Goal: Transaction & Acquisition: Download file/media

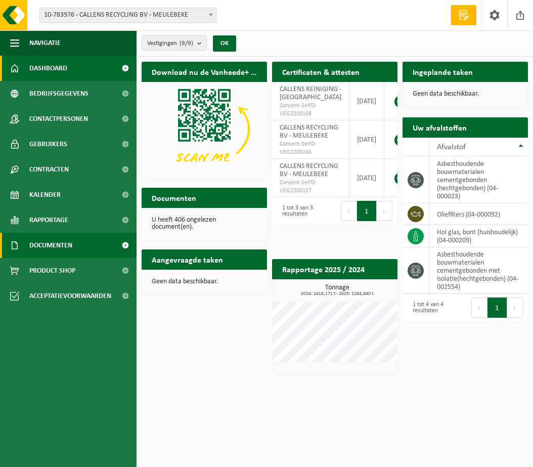
click at [52, 244] on span "Documenten" at bounding box center [50, 245] width 43 height 25
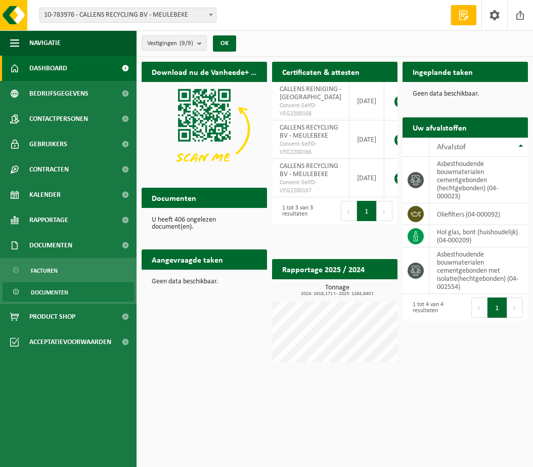
click at [83, 299] on link "Documenten" at bounding box center [69, 291] width 132 height 19
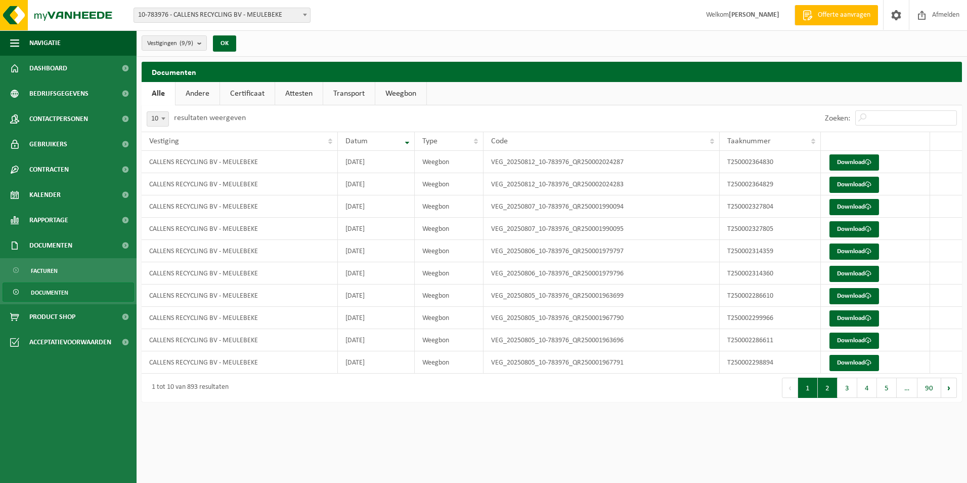
click at [533, 385] on button "2" at bounding box center [828, 387] width 20 height 20
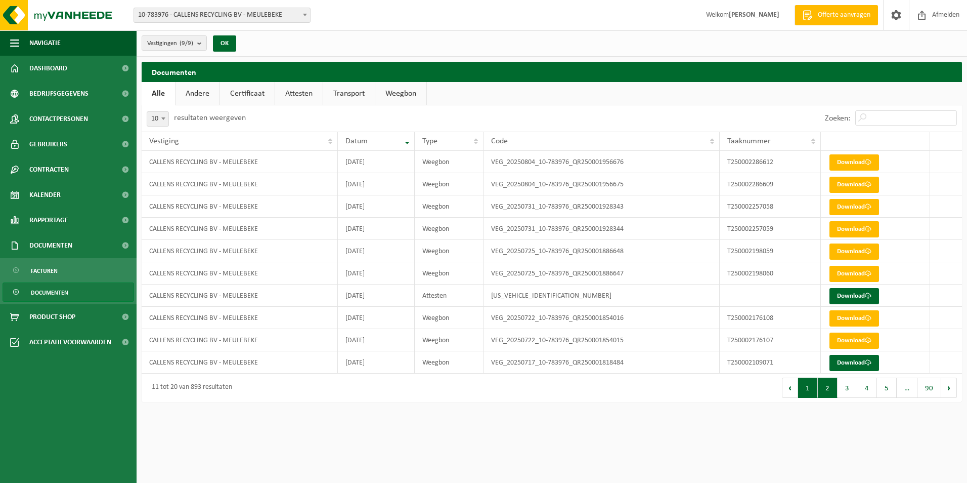
click at [533, 389] on button "1" at bounding box center [808, 387] width 20 height 20
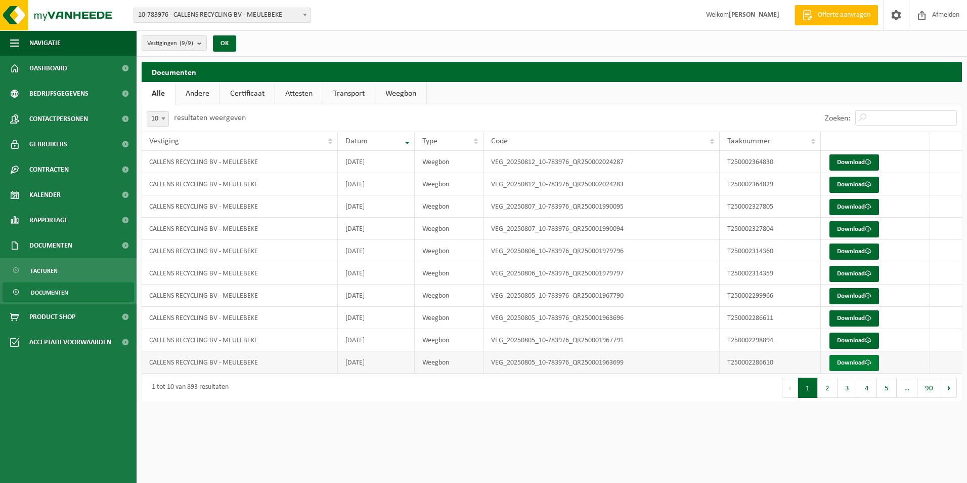
click at [533, 363] on link "Download" at bounding box center [855, 363] width 50 height 16
click at [533, 343] on link "Download" at bounding box center [855, 340] width 50 height 16
click at [533, 299] on link "Download" at bounding box center [855, 296] width 50 height 16
click at [533, 361] on link "Download" at bounding box center [855, 363] width 50 height 16
click at [533, 337] on link "Download" at bounding box center [855, 340] width 50 height 16
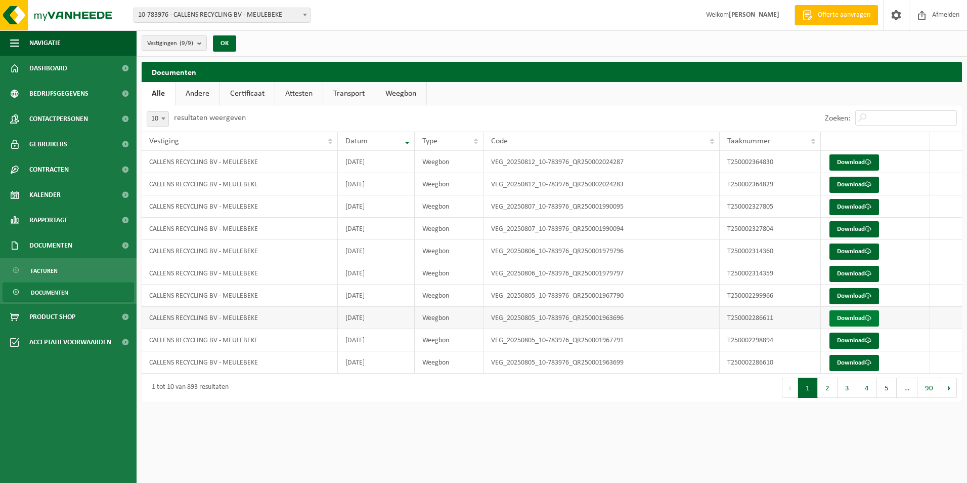
click at [533, 319] on link "Download" at bounding box center [855, 318] width 50 height 16
click at [533, 362] on link "Download" at bounding box center [855, 363] width 50 height 16
click at [533, 339] on link "Download" at bounding box center [855, 340] width 50 height 16
click at [533, 315] on link "Download" at bounding box center [855, 318] width 50 height 16
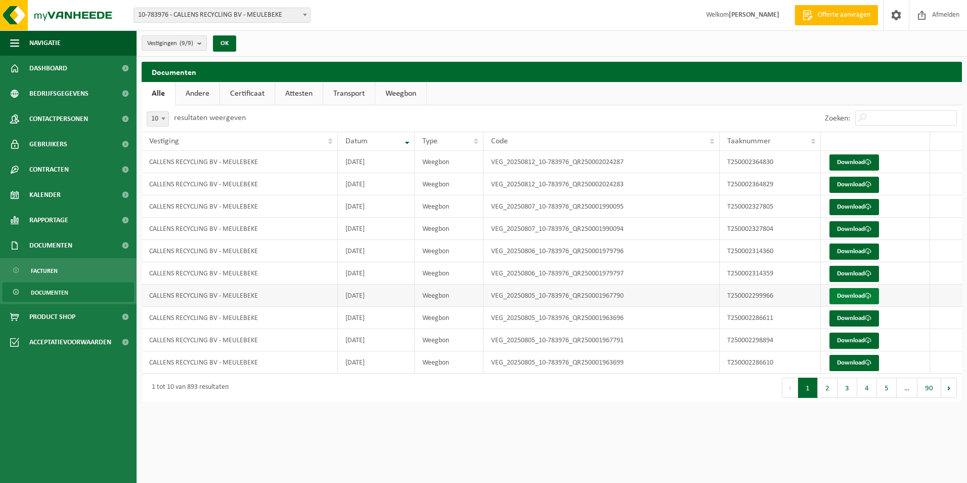
click at [533, 292] on link "Download" at bounding box center [855, 296] width 50 height 16
